Goal: Task Accomplishment & Management: Use online tool/utility

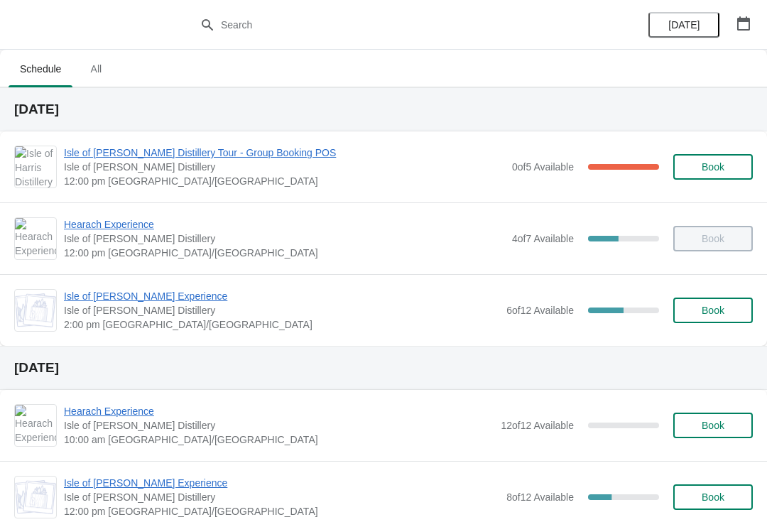
click at [267, 145] on span "Isle of [PERSON_NAME] Distillery Tour - Group Booking POS" at bounding box center [284, 152] width 441 height 14
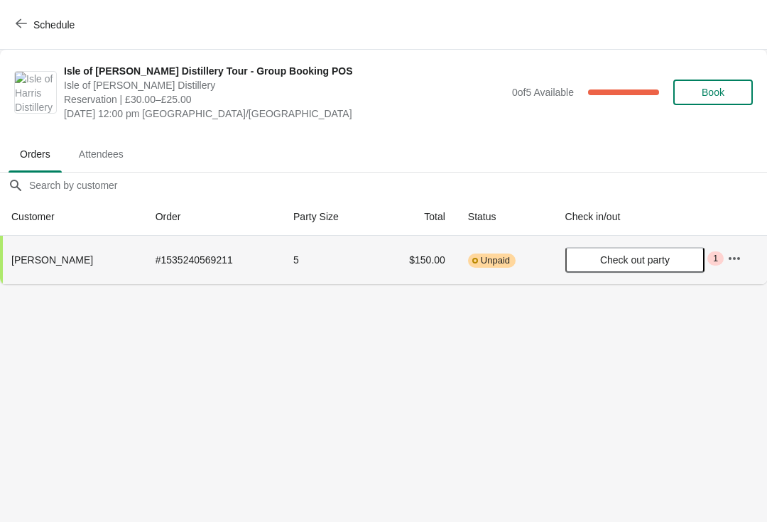
click at [498, 267] on span "Warning Incomplete Unpaid" at bounding box center [492, 260] width 48 height 14
click at [635, 254] on span "Check out party" at bounding box center [635, 259] width 70 height 11
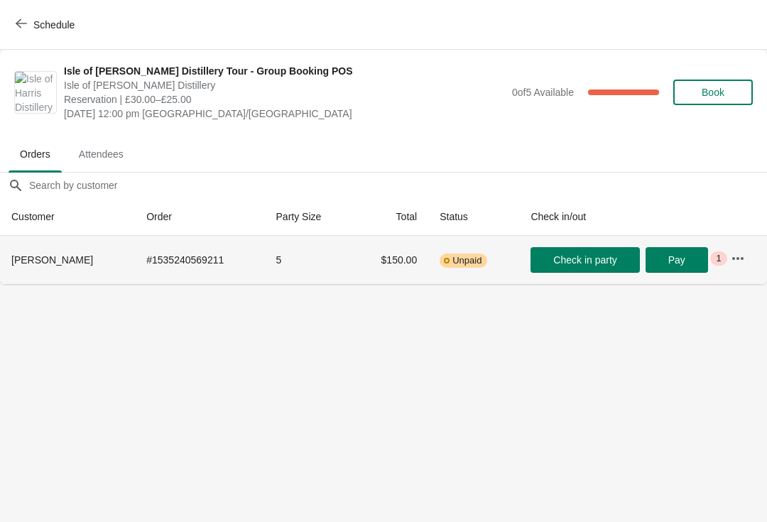
click at [739, 263] on icon "button" at bounding box center [737, 258] width 14 height 14
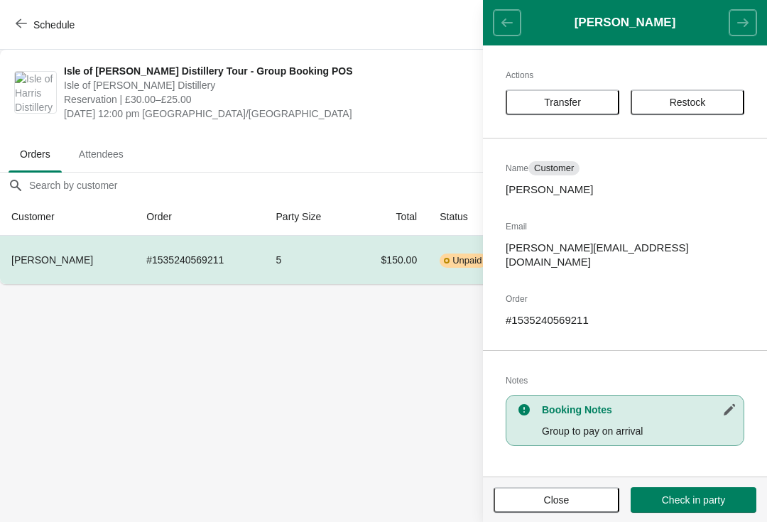
click at [571, 494] on span "Close" at bounding box center [556, 499] width 100 height 11
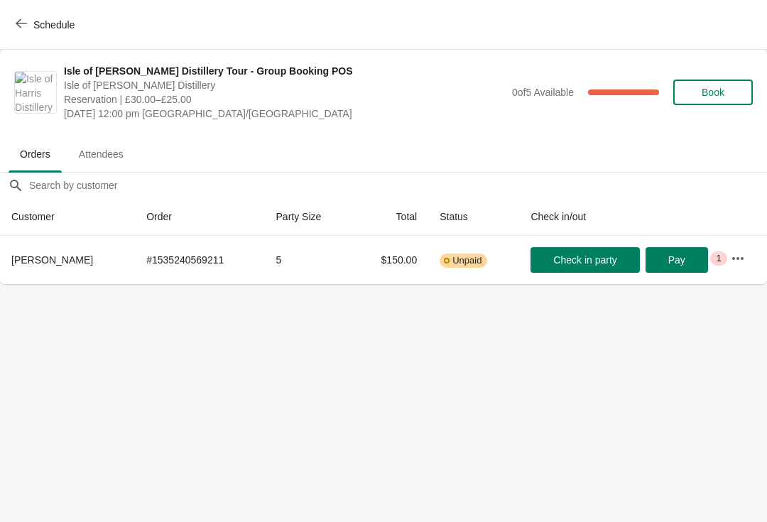
click at [676, 264] on span "Pay" at bounding box center [676, 259] width 17 height 11
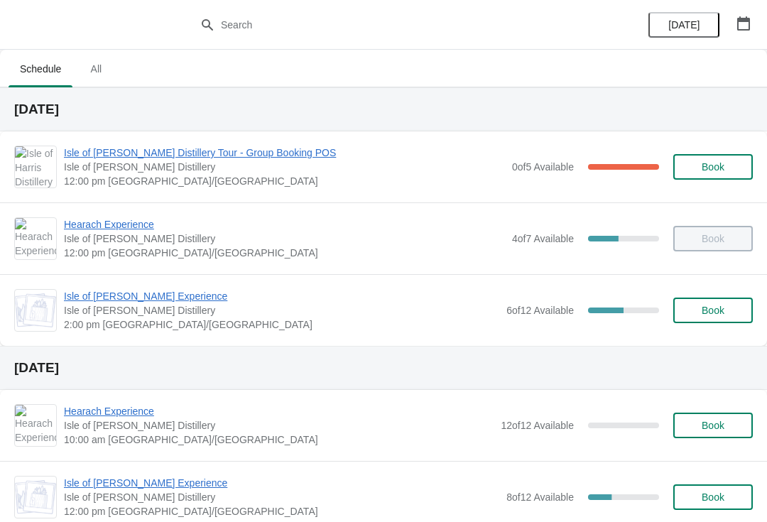
click at [164, 294] on span "Isle of [PERSON_NAME] Experience" at bounding box center [281, 296] width 435 height 14
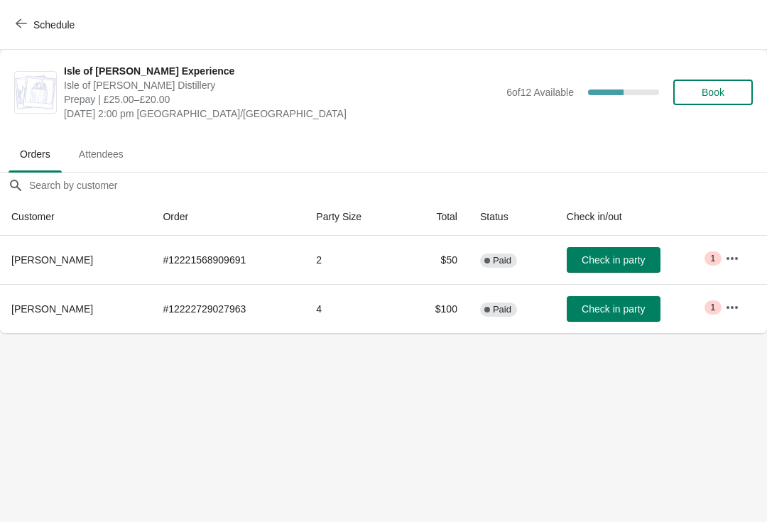
click at [631, 262] on span "Check in party" at bounding box center [612, 259] width 63 height 11
